Goal: Unclear

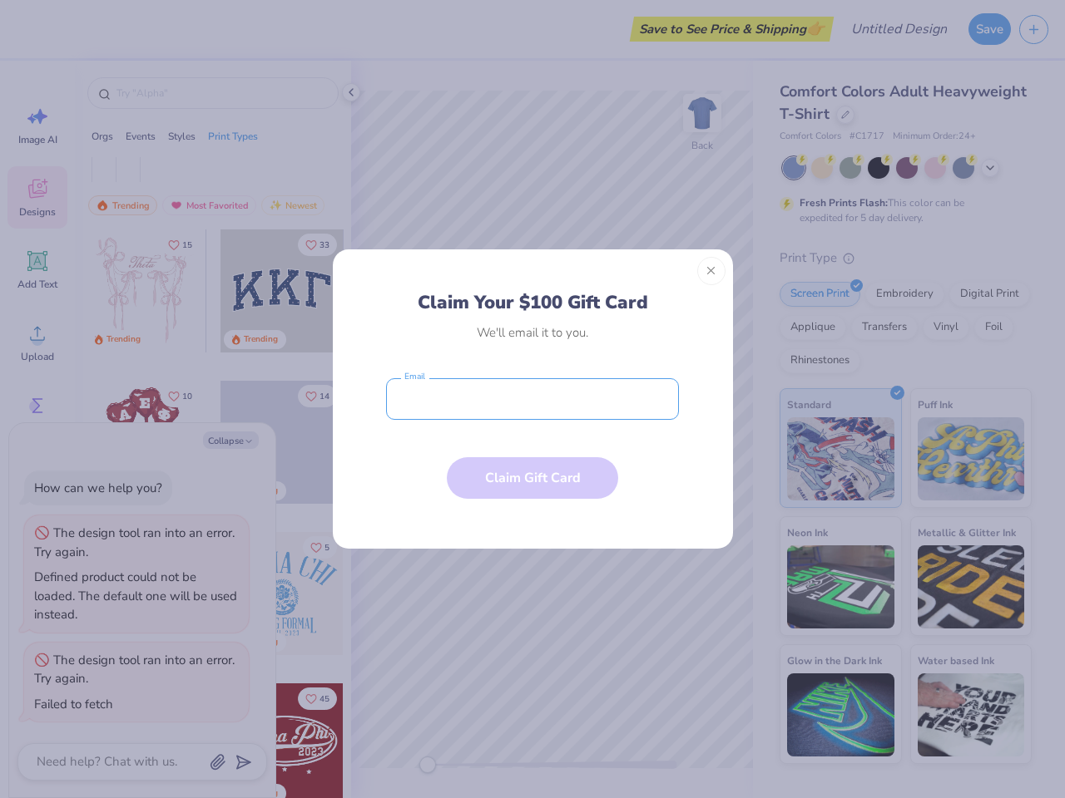
type textarea "x"
click at [532, 399] on input "email" at bounding box center [532, 399] width 293 height 42
click at [711, 271] on button "Close" at bounding box center [711, 271] width 28 height 28
